Goal: Check status: Verify the current state of an ongoing process or item

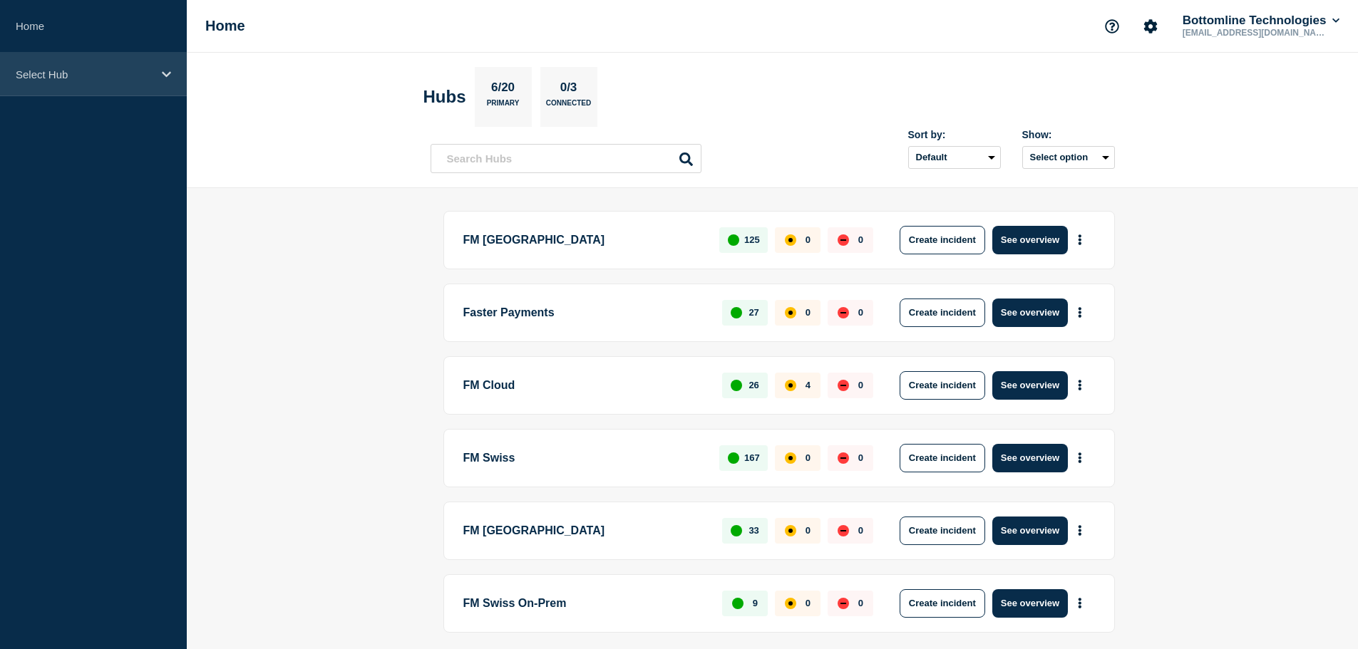
click at [168, 75] on icon at bounding box center [166, 74] width 9 height 6
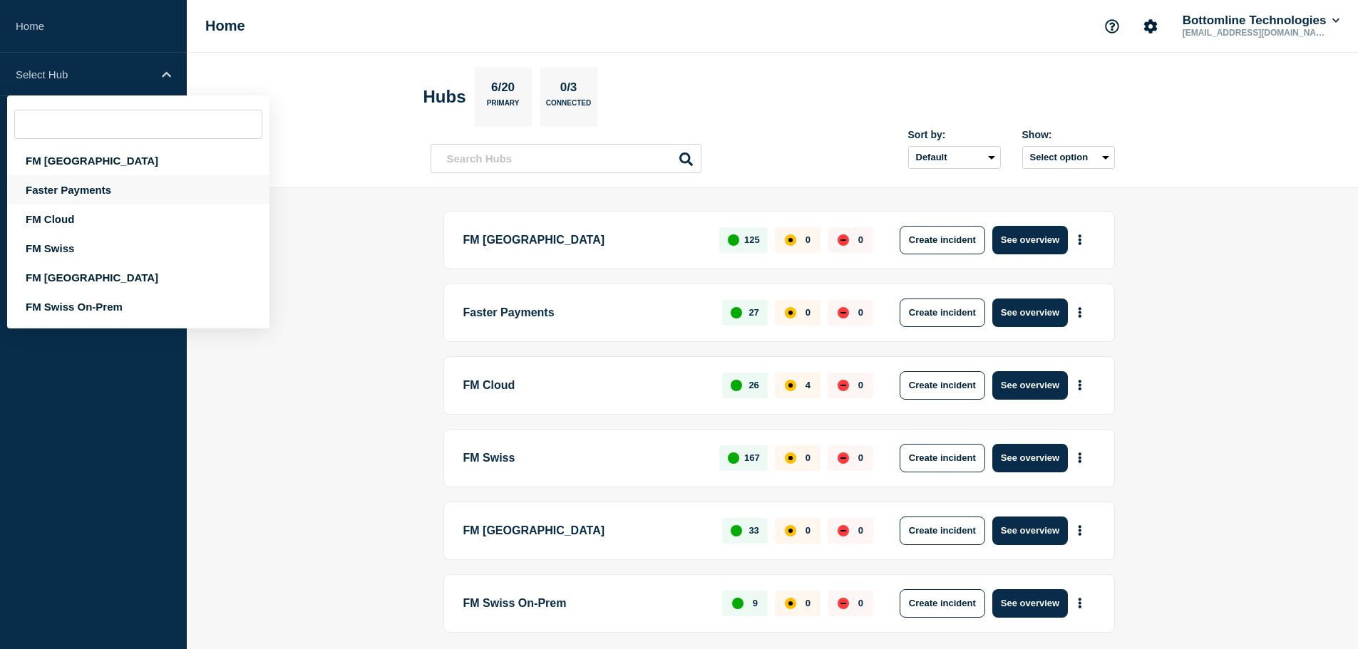
click at [99, 185] on div "Faster Payments" at bounding box center [138, 189] width 262 height 29
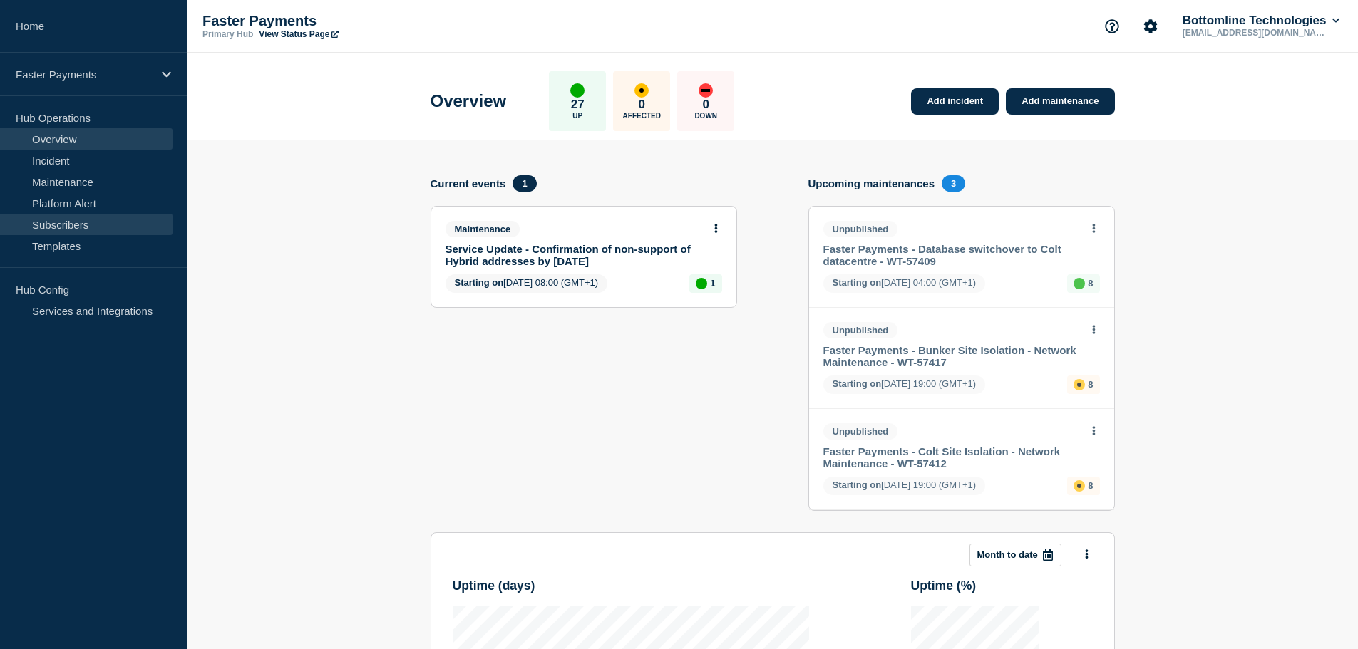
click at [69, 224] on link "Subscribers" at bounding box center [86, 224] width 173 height 21
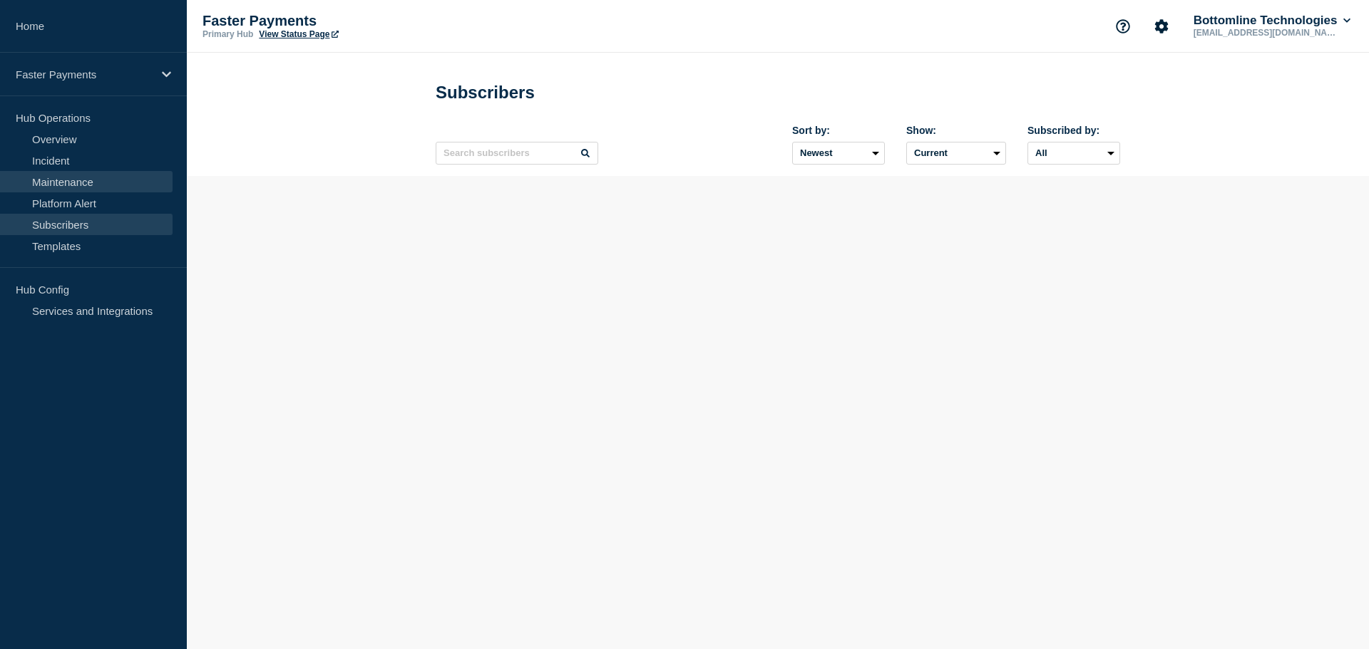
click at [72, 183] on link "Maintenance" at bounding box center [86, 181] width 173 height 21
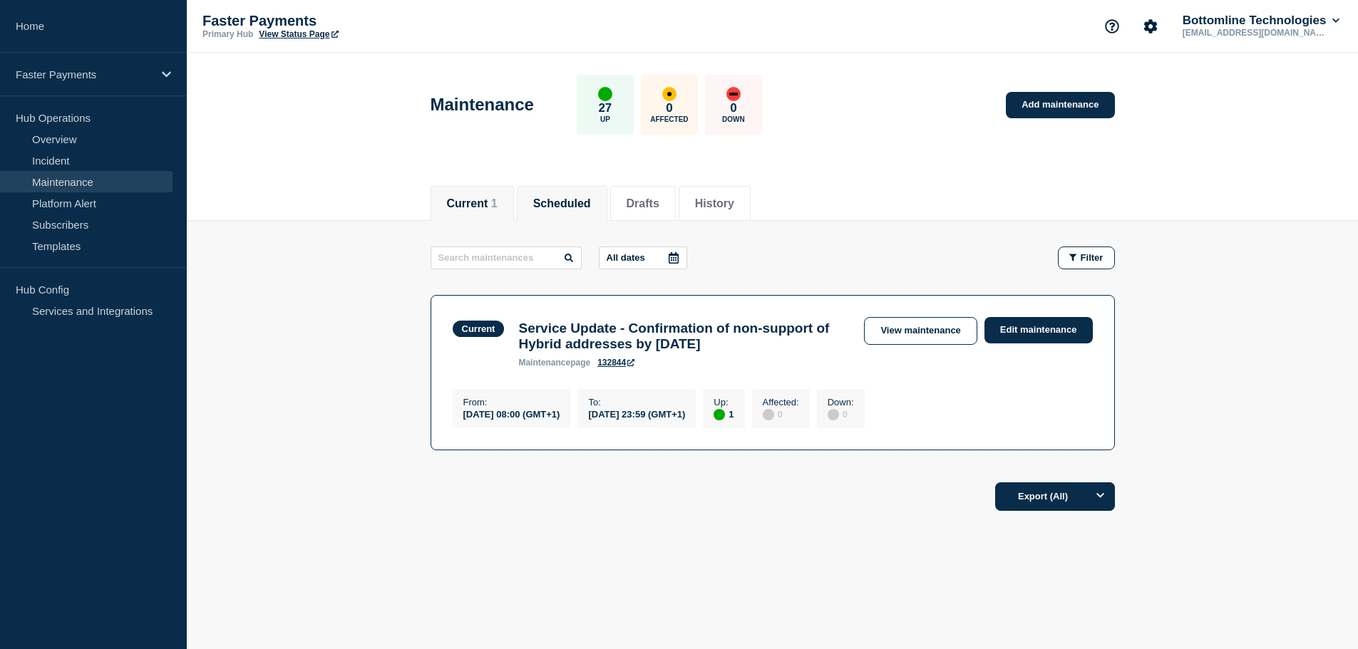
click at [585, 206] on button "Scheduled" at bounding box center [562, 203] width 58 height 13
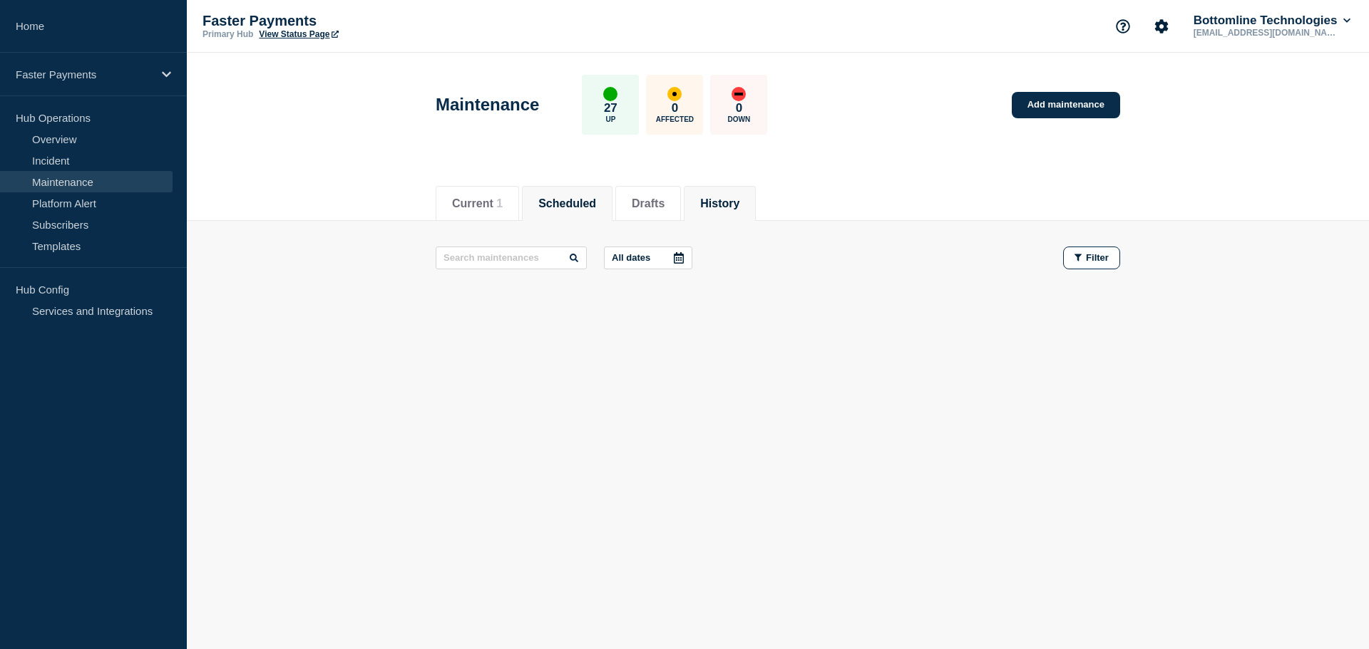
click at [731, 204] on button "History" at bounding box center [719, 203] width 39 height 13
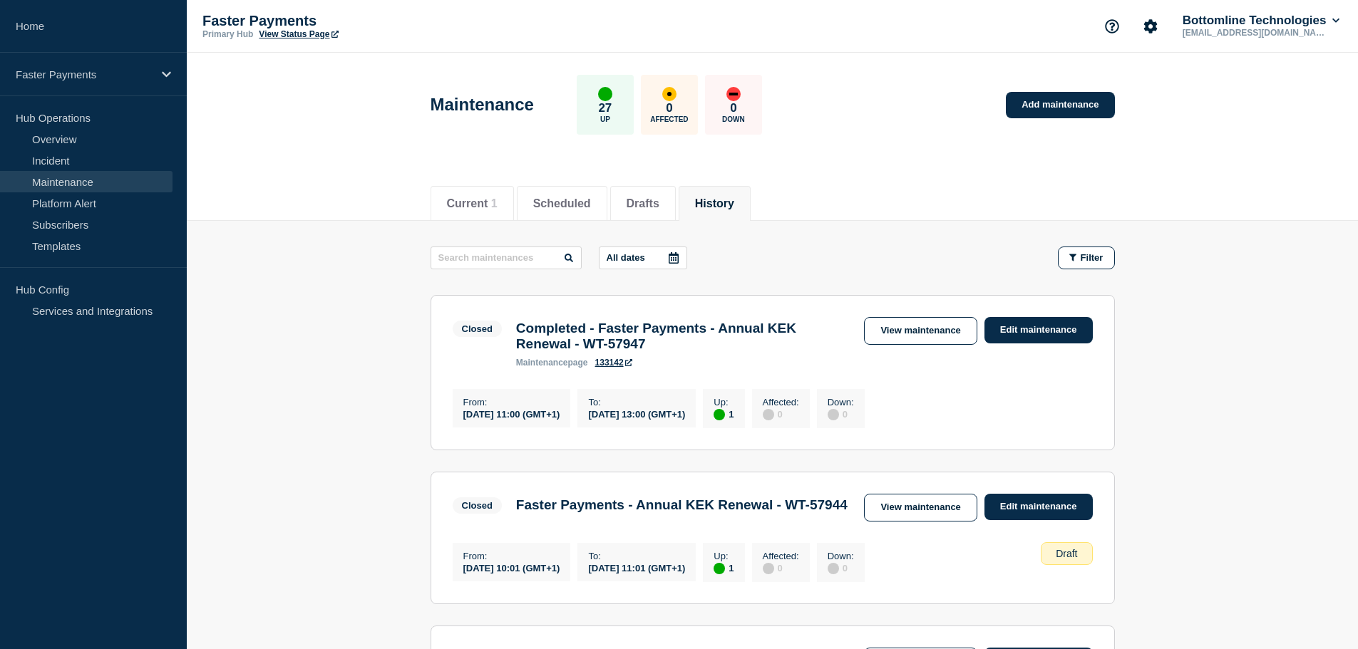
click at [734, 200] on button "History" at bounding box center [714, 203] width 39 height 13
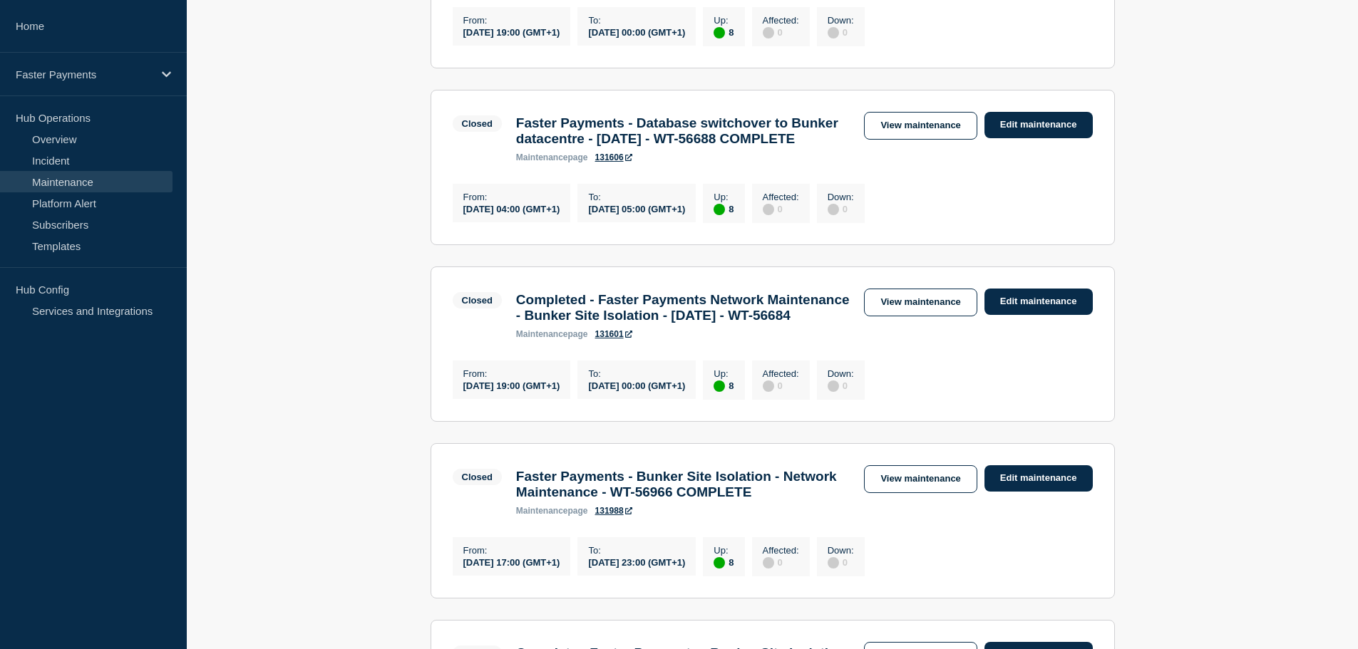
scroll to position [784, 0]
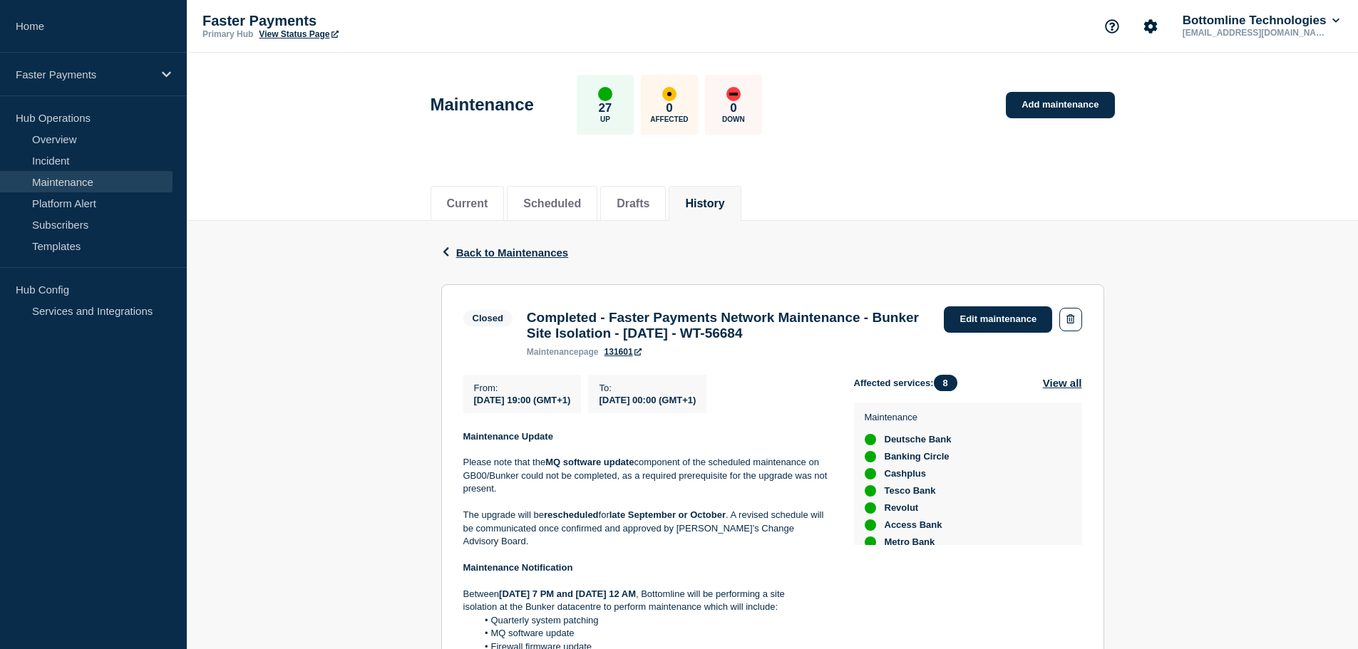
drag, startPoint x: 879, startPoint y: 341, endPoint x: 809, endPoint y: 342, distance: 69.9
click at [809, 341] on h3 "Completed - Faster Payments Network Maintenance - Bunker Site Isolation - [DATE…" at bounding box center [728, 325] width 403 height 31
copy h3 "WT-56684"
